Goal: Task Accomplishment & Management: Manage account settings

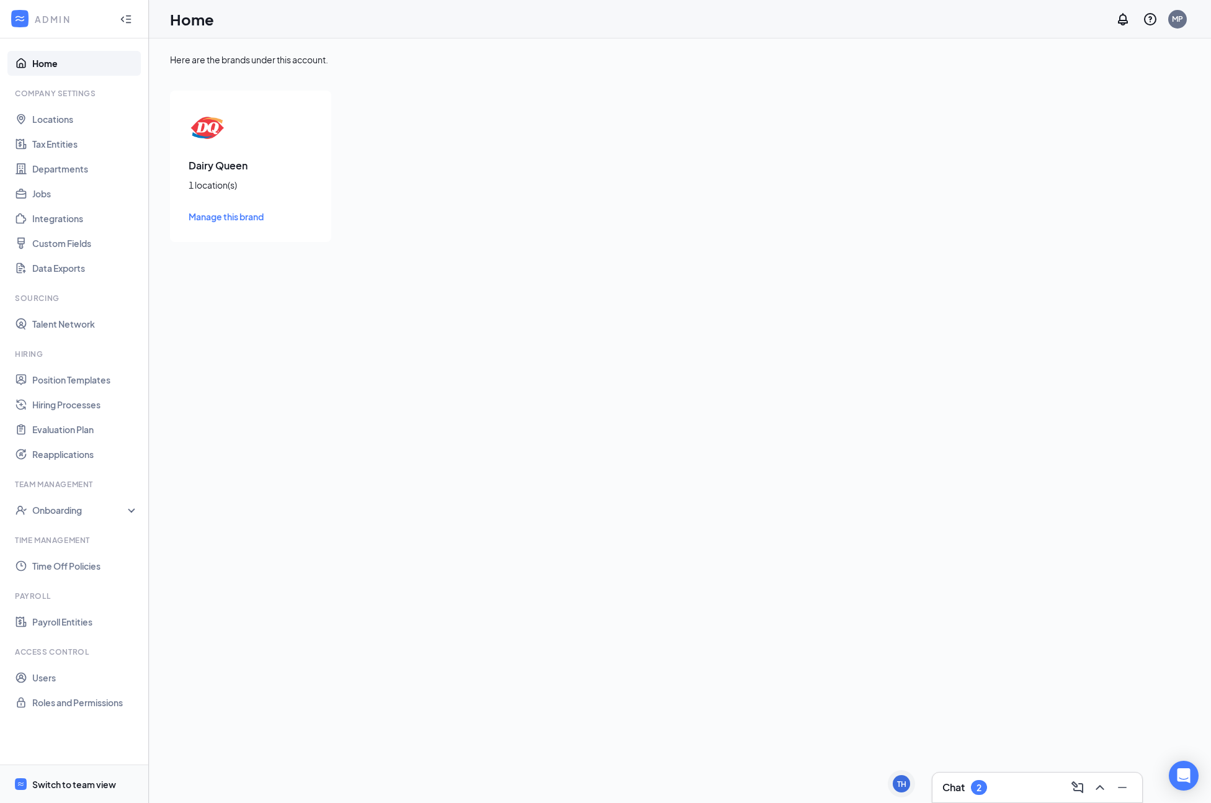
click at [63, 781] on div "Switch to team view" at bounding box center [74, 784] width 84 height 12
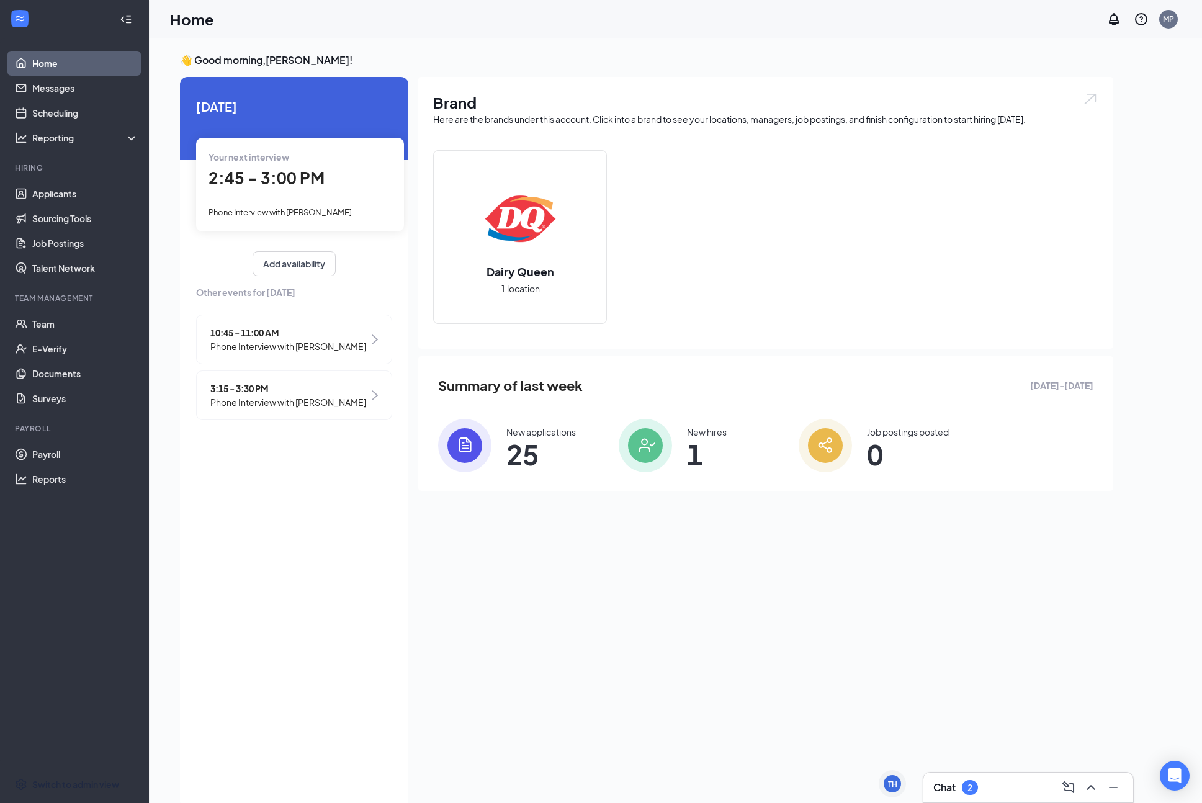
click at [313, 223] on div "Your next interview 2:45 - 3:00 PM Phone Interview with [PERSON_NAME]" at bounding box center [300, 184] width 208 height 93
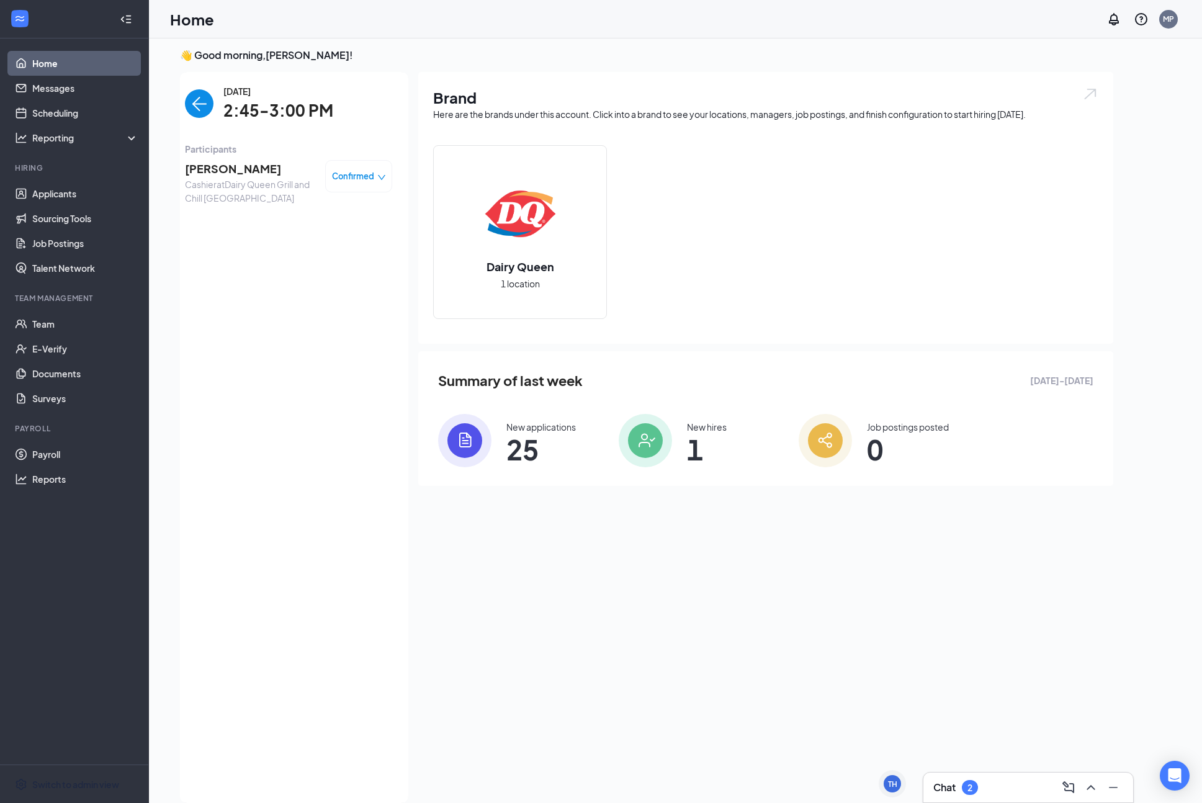
click at [251, 112] on span "2:45-3:00 PM" at bounding box center [278, 110] width 110 height 25
click at [224, 171] on span "[PERSON_NAME]" at bounding box center [250, 168] width 130 height 17
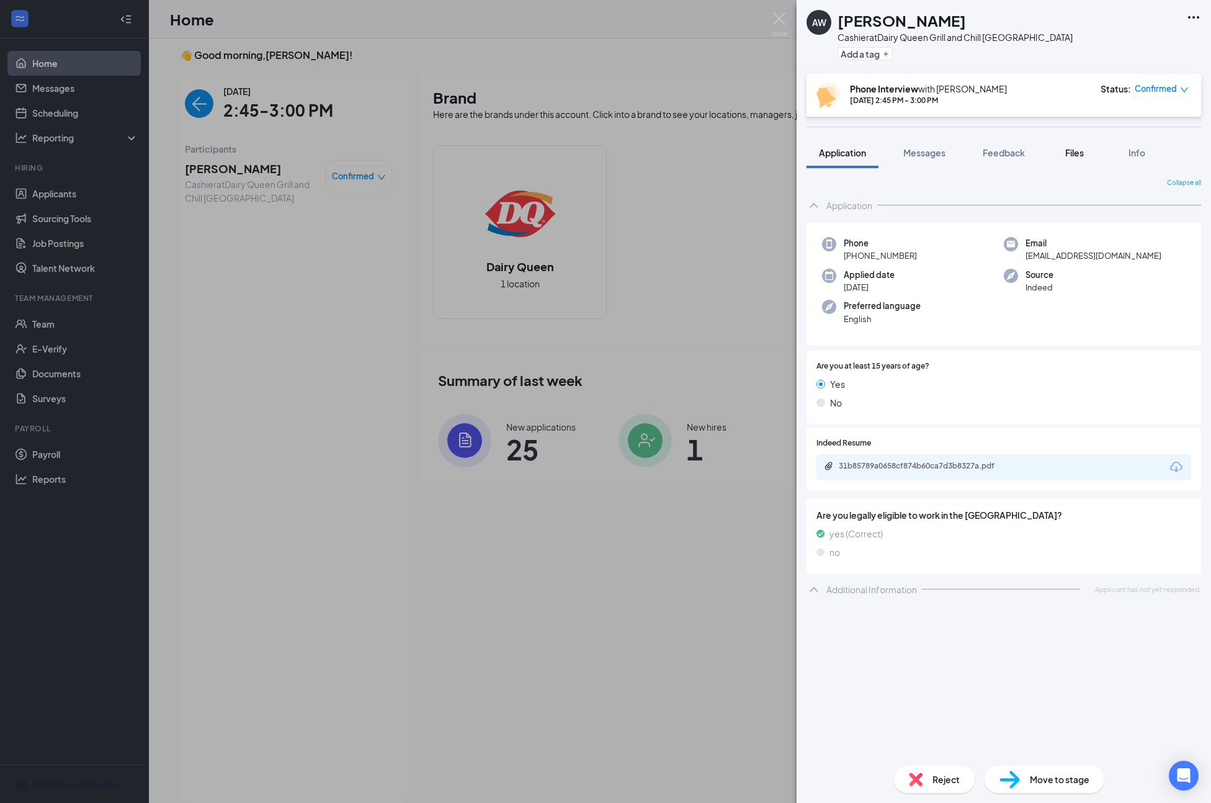
click at [1070, 154] on span "Files" at bounding box center [1074, 152] width 19 height 11
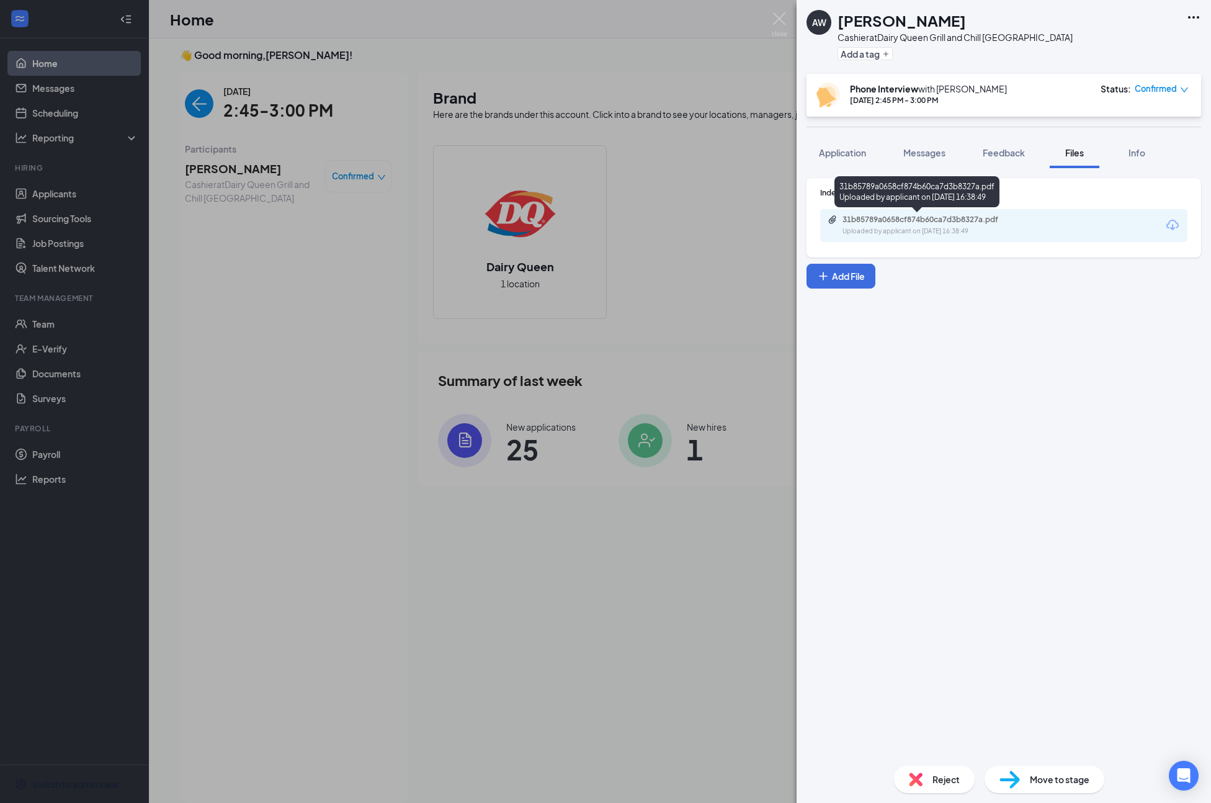
click at [892, 220] on div "31b85789a0658cf874b60ca7d3b8327a.pdf" at bounding box center [930, 220] width 174 height 10
click at [853, 152] on span "Application" at bounding box center [842, 152] width 47 height 11
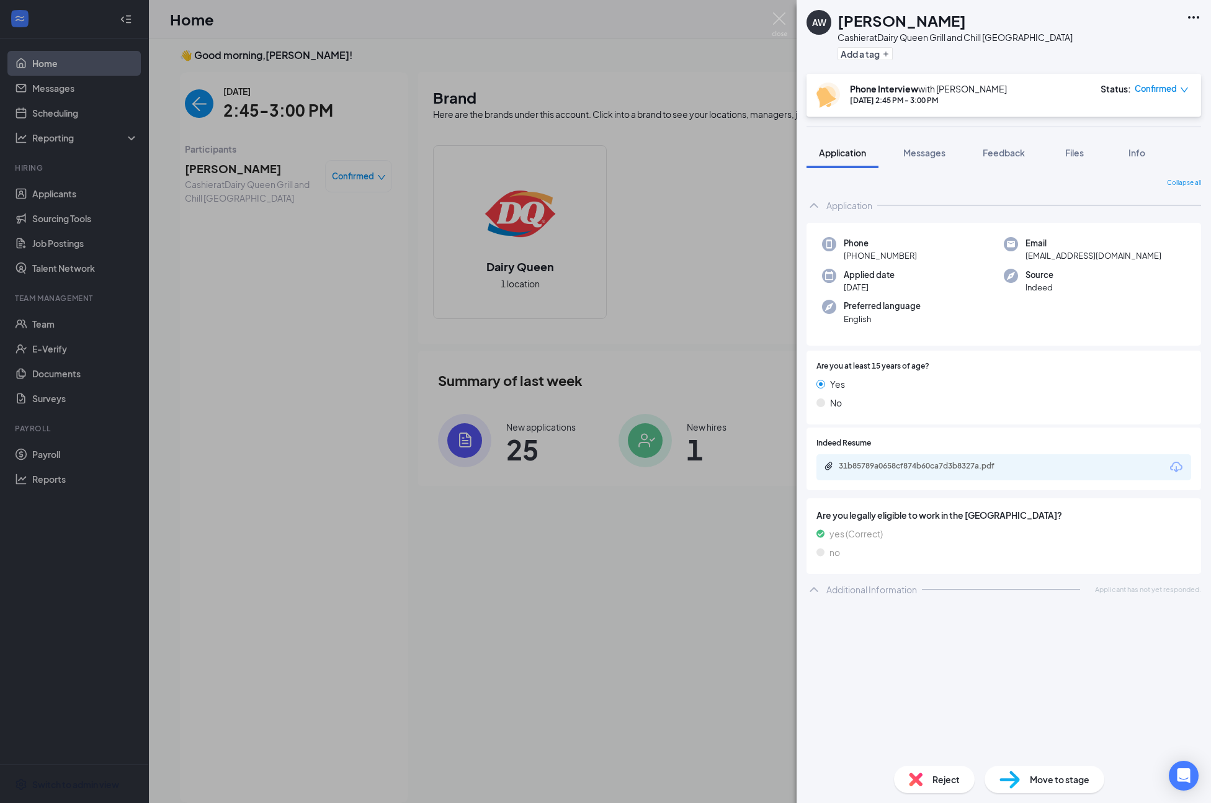
click at [928, 778] on div "Reject" at bounding box center [934, 779] width 81 height 27
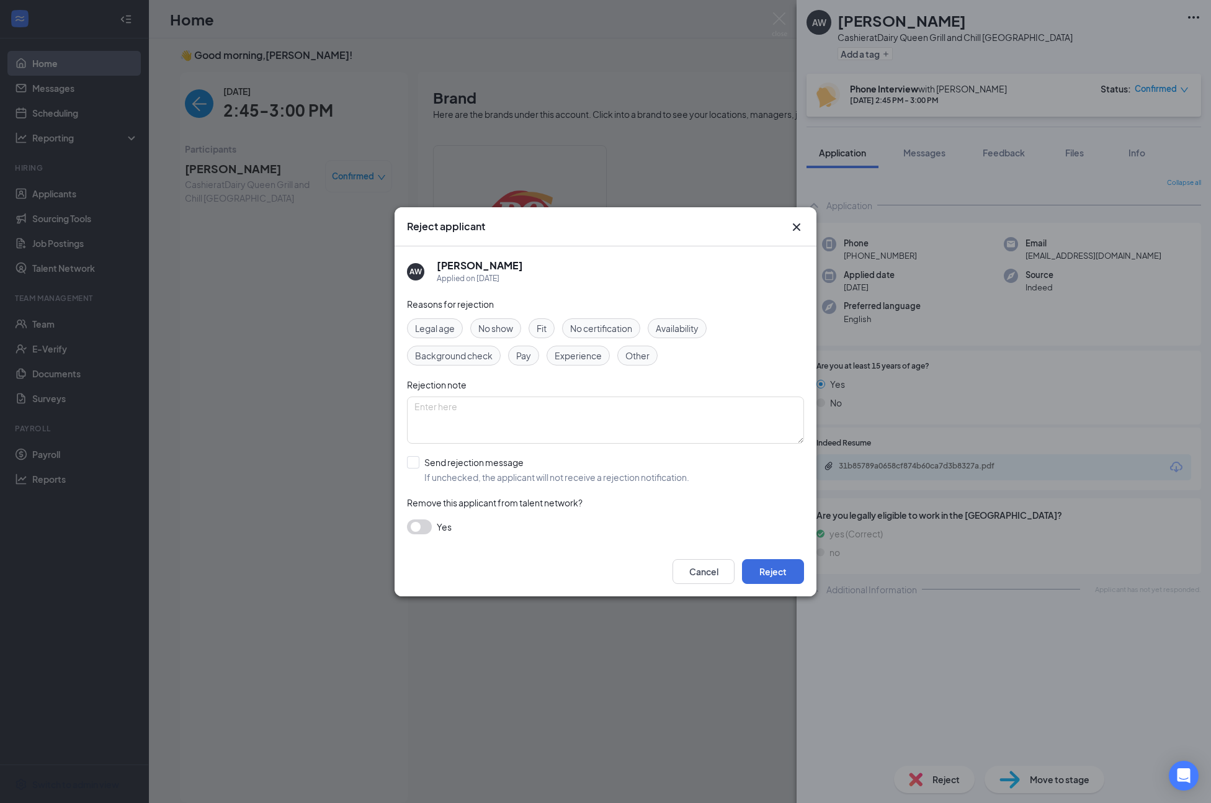
click at [543, 332] on span "Fit" at bounding box center [542, 328] width 10 height 14
click at [787, 580] on button "Reject" at bounding box center [773, 571] width 62 height 25
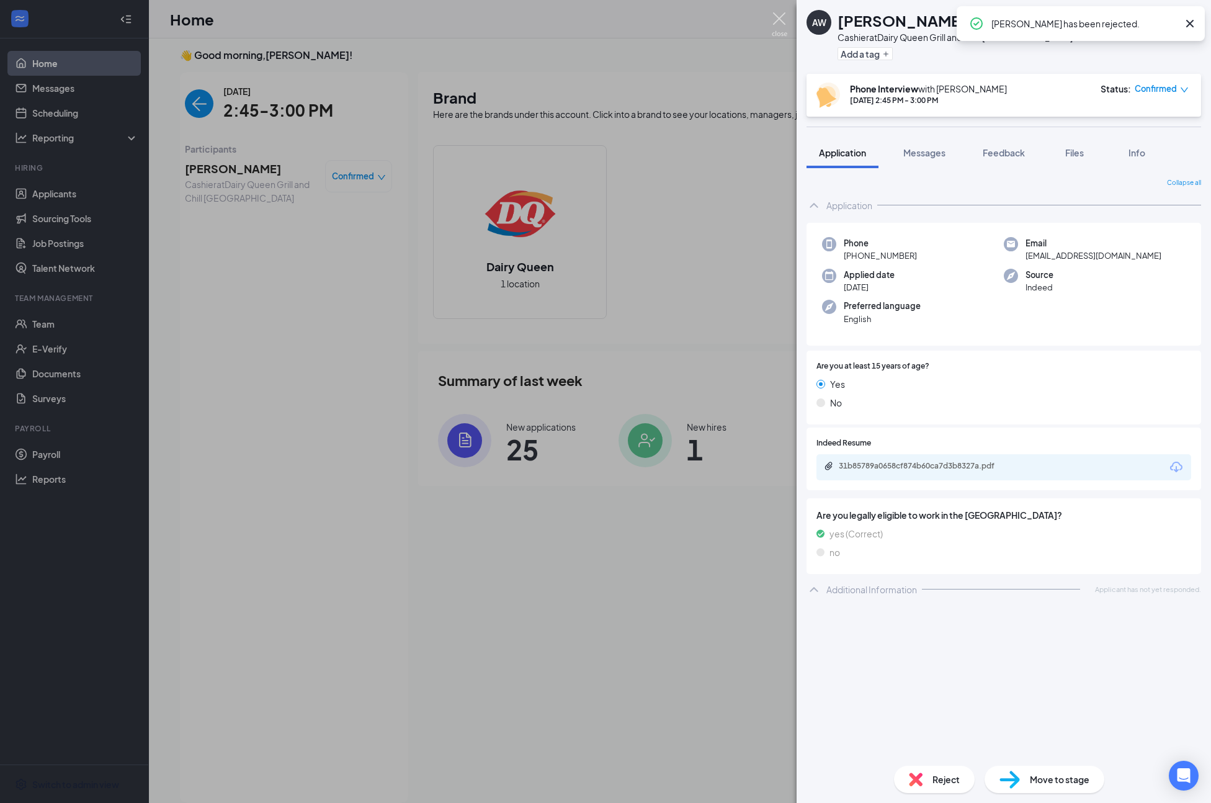
click at [778, 20] on img at bounding box center [780, 24] width 16 height 24
